Goal: Task Accomplishment & Management: Use online tool/utility

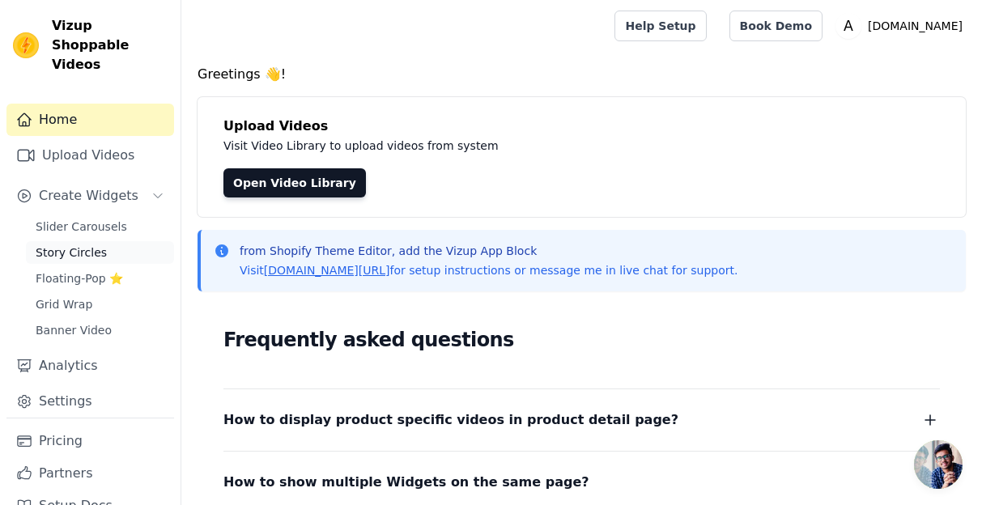
click at [83, 245] on span "Story Circles" at bounding box center [71, 253] width 71 height 16
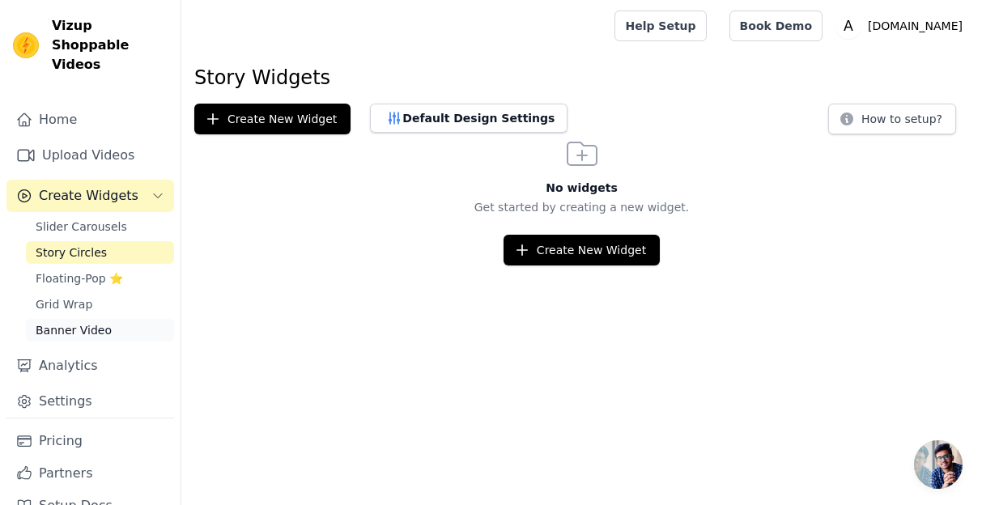
click at [138, 319] on link "Banner Video" at bounding box center [100, 330] width 148 height 23
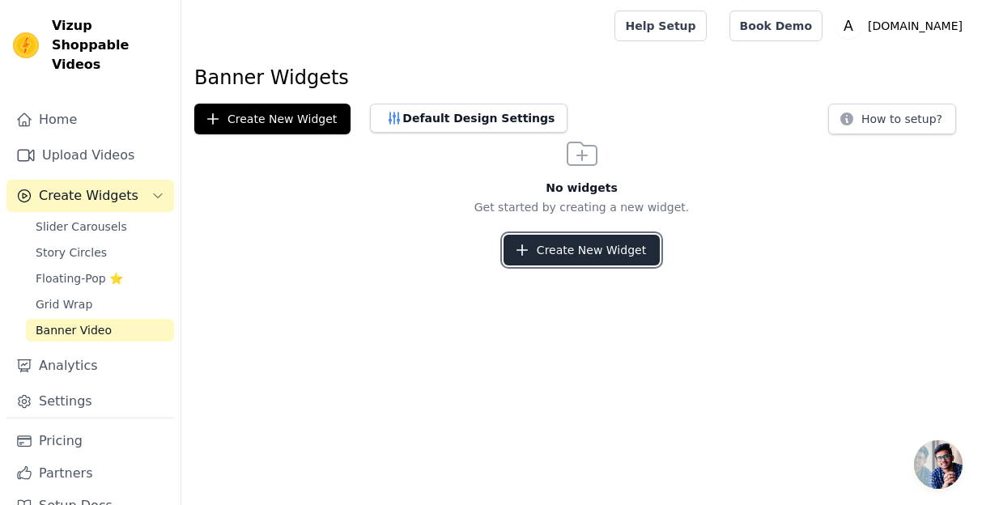
click at [553, 248] on button "Create New Widget" at bounding box center [582, 250] width 156 height 31
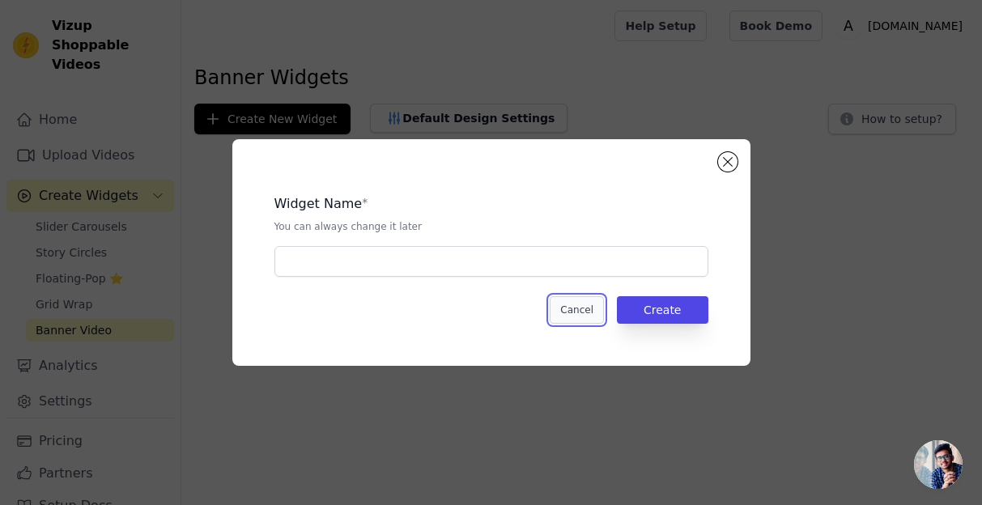
click at [585, 308] on button "Cancel" at bounding box center [577, 310] width 54 height 28
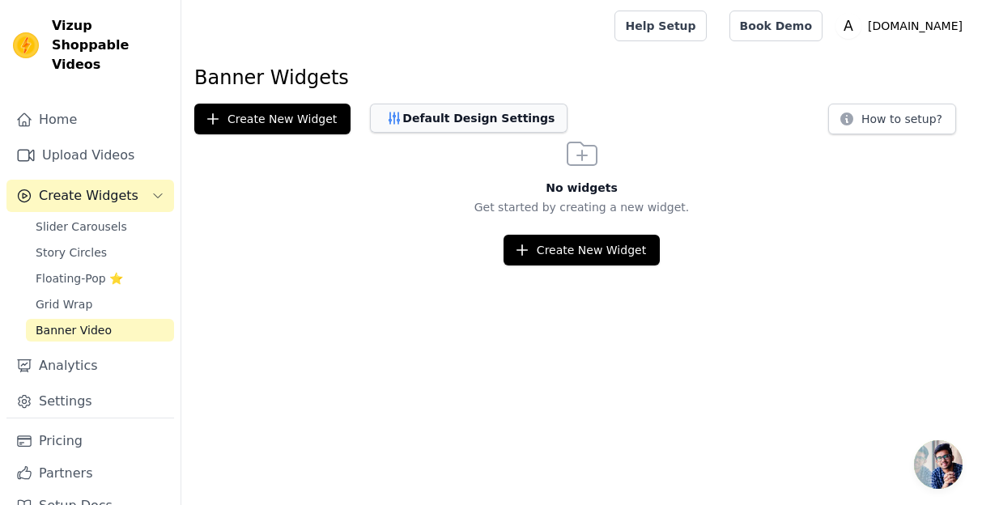
click at [453, 123] on button "Default Design Settings" at bounding box center [469, 118] width 198 height 29
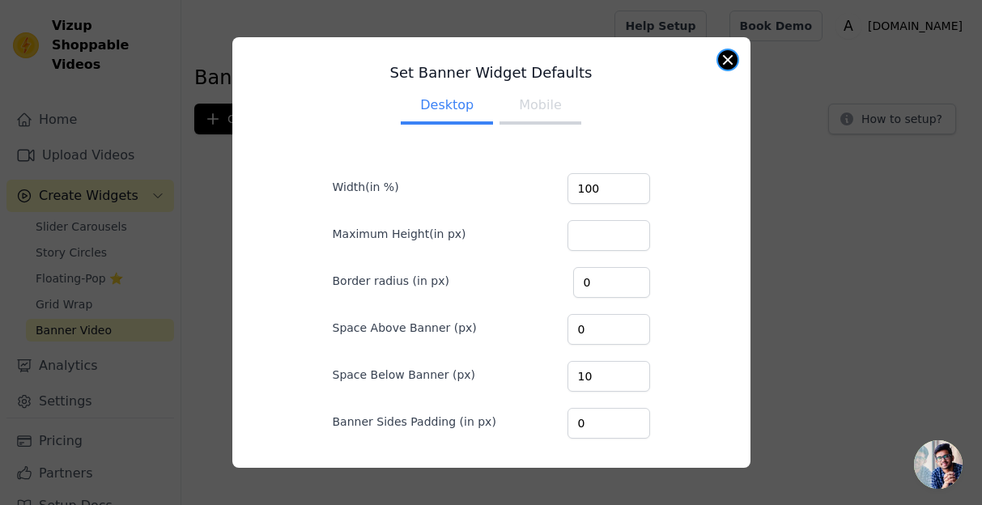
click at [731, 63] on button "Close modal" at bounding box center [727, 59] width 19 height 19
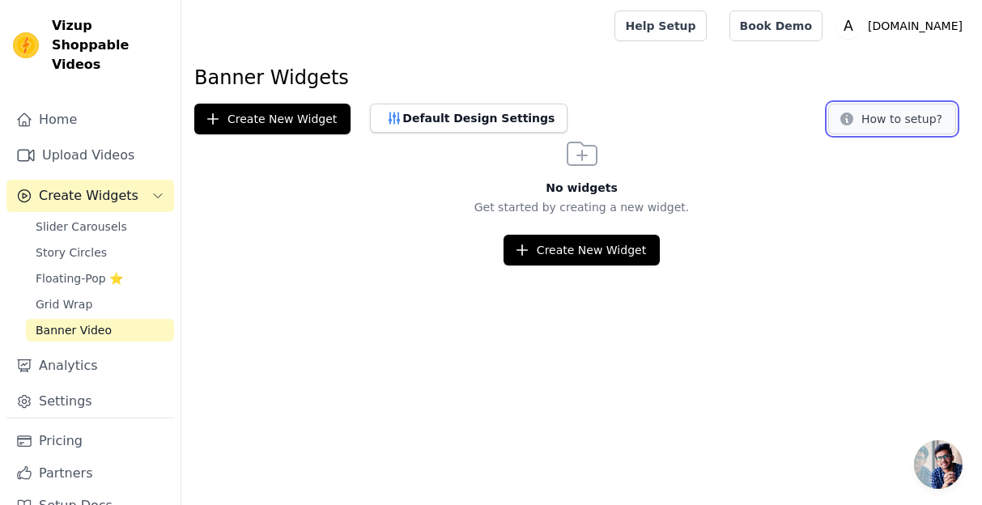
click at [886, 116] on button "How to setup?" at bounding box center [892, 119] width 128 height 31
